Goal: Navigation & Orientation: Find specific page/section

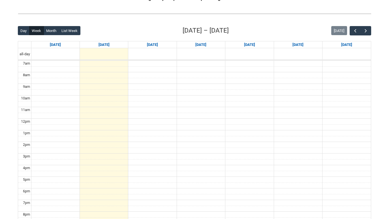
scroll to position [122, 0]
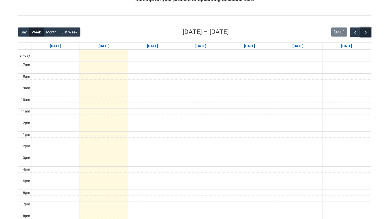
click at [368, 30] on span "button" at bounding box center [366, 32] width 6 height 6
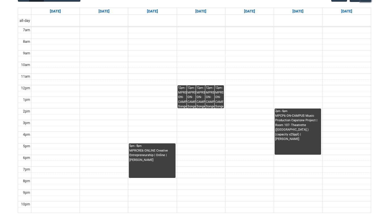
scroll to position [157, 0]
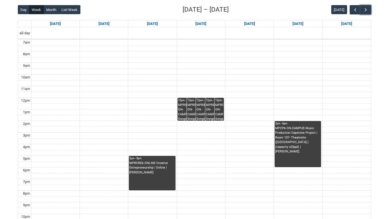
scroll to position [145, 0]
